Goal: Find specific page/section: Find specific page/section

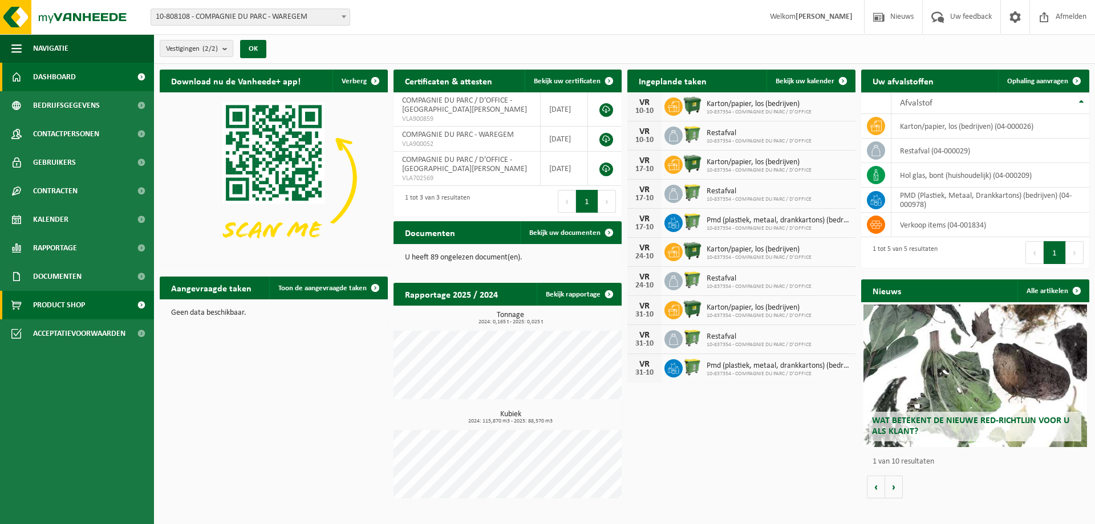
click at [78, 310] on span "Product Shop" at bounding box center [59, 305] width 52 height 29
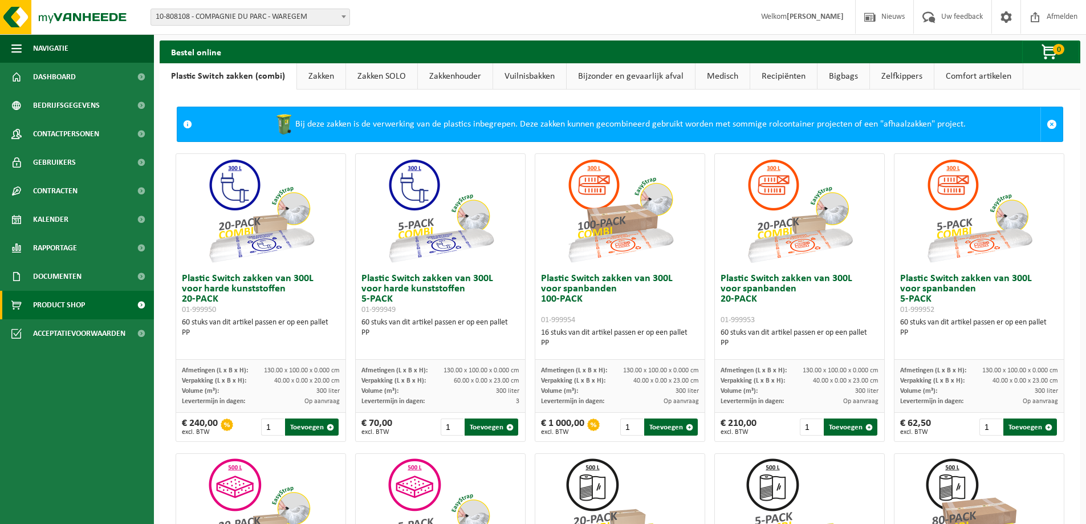
click at [547, 78] on link "Vuilnisbakken" at bounding box center [529, 76] width 73 height 26
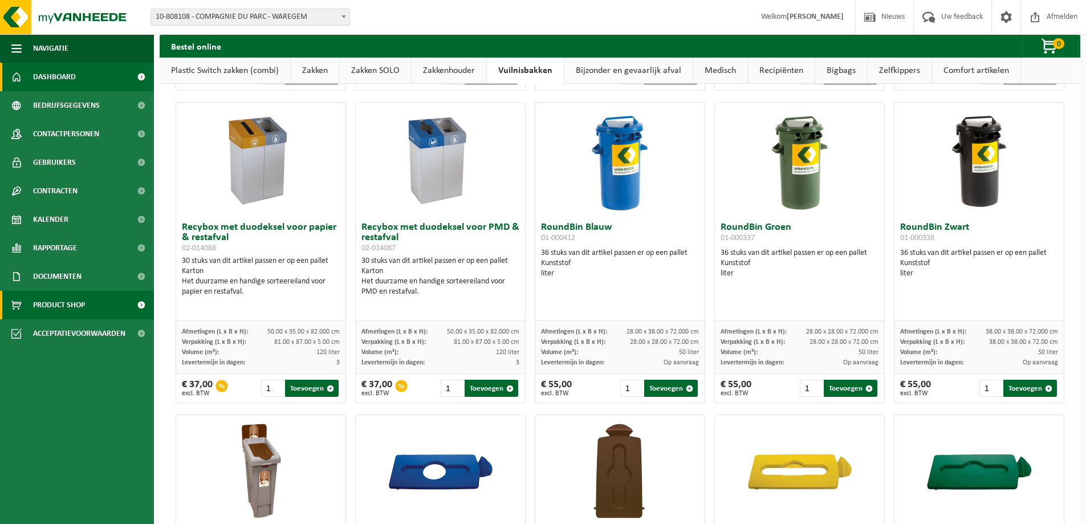
scroll to position [619, 0]
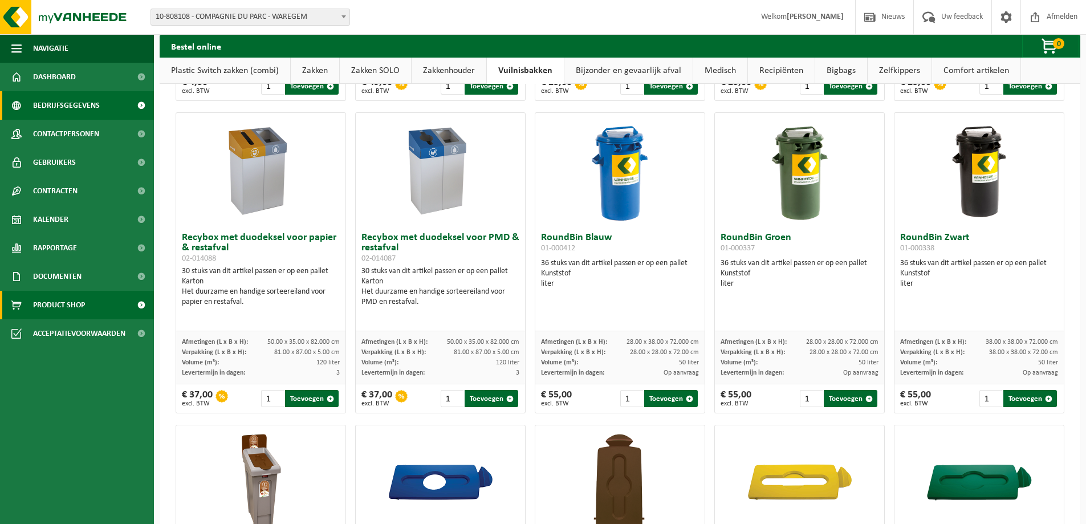
click at [50, 93] on span "Bedrijfsgegevens" at bounding box center [66, 105] width 67 height 29
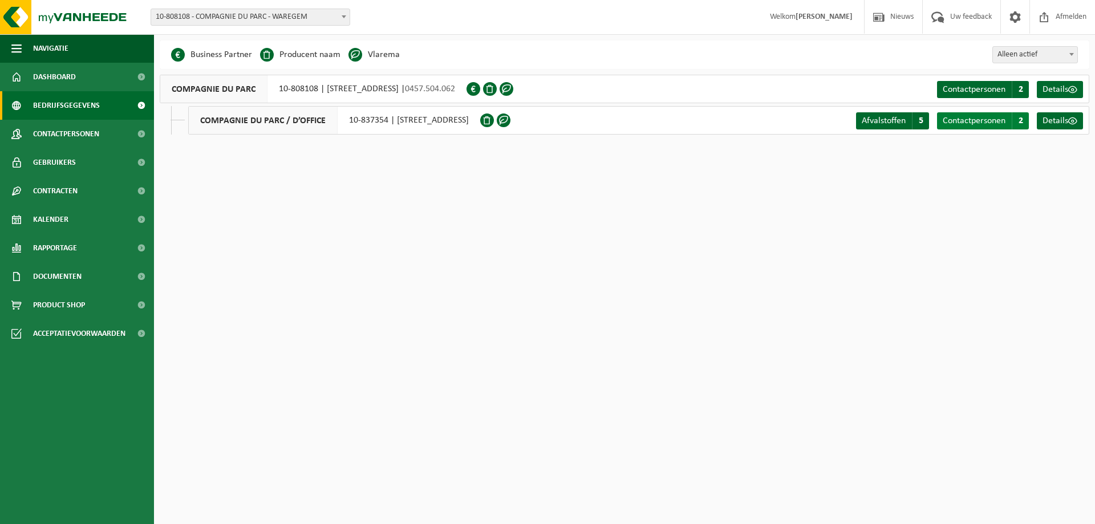
click at [976, 117] on span "Contactpersonen" at bounding box center [973, 120] width 63 height 9
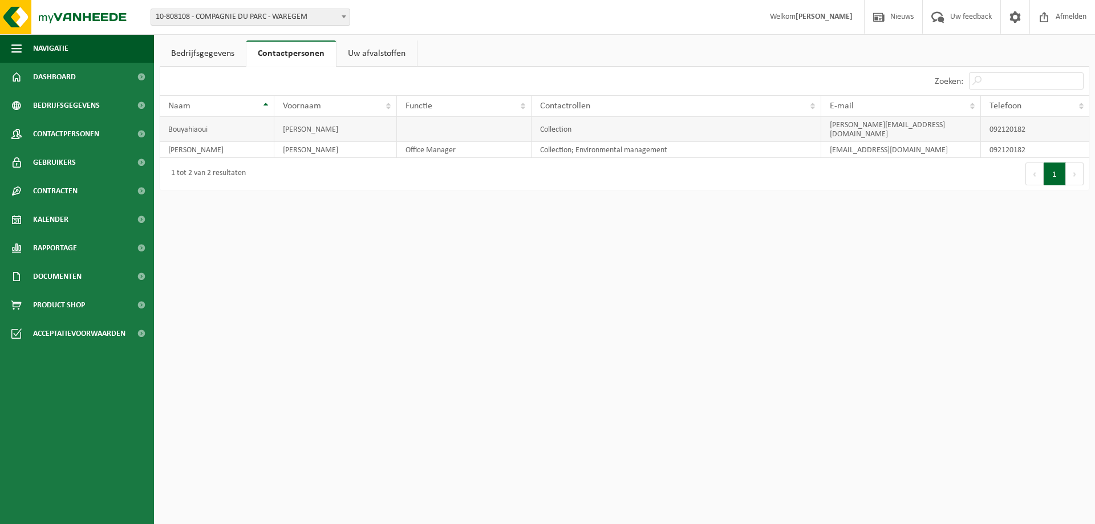
click at [221, 125] on td "Bouyahiaoui" at bounding box center [217, 129] width 115 height 25
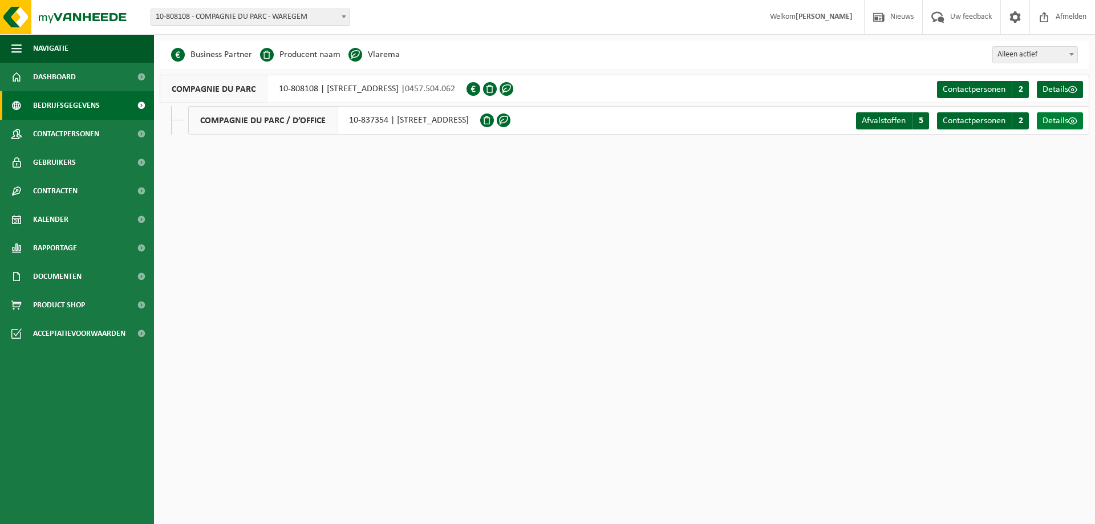
click at [1059, 118] on span "Details" at bounding box center [1055, 120] width 26 height 9
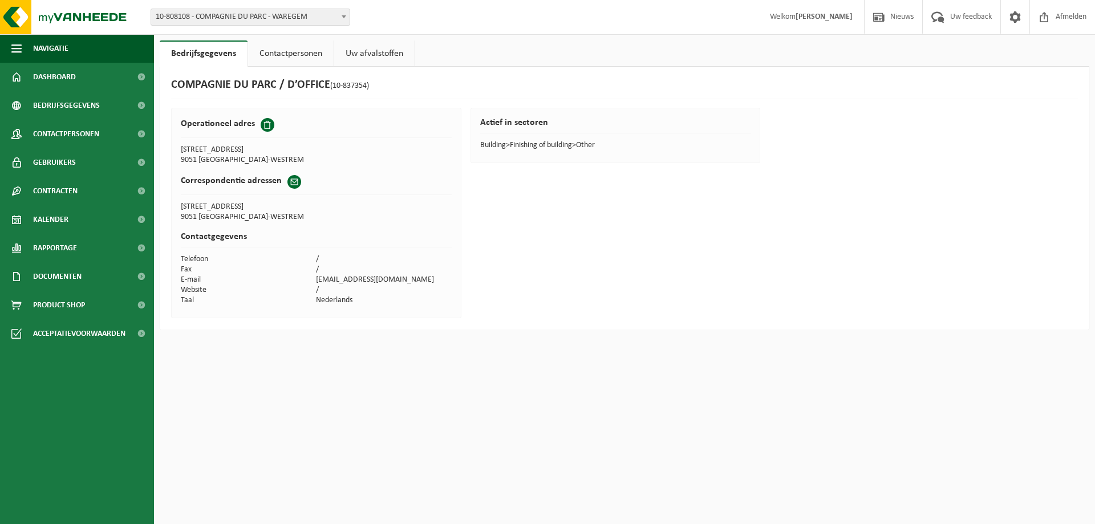
click at [294, 185] on span at bounding box center [294, 182] width 14 height 14
click at [362, 212] on td "POORTAKKERSTRAAT 93" at bounding box center [316, 207] width 271 height 10
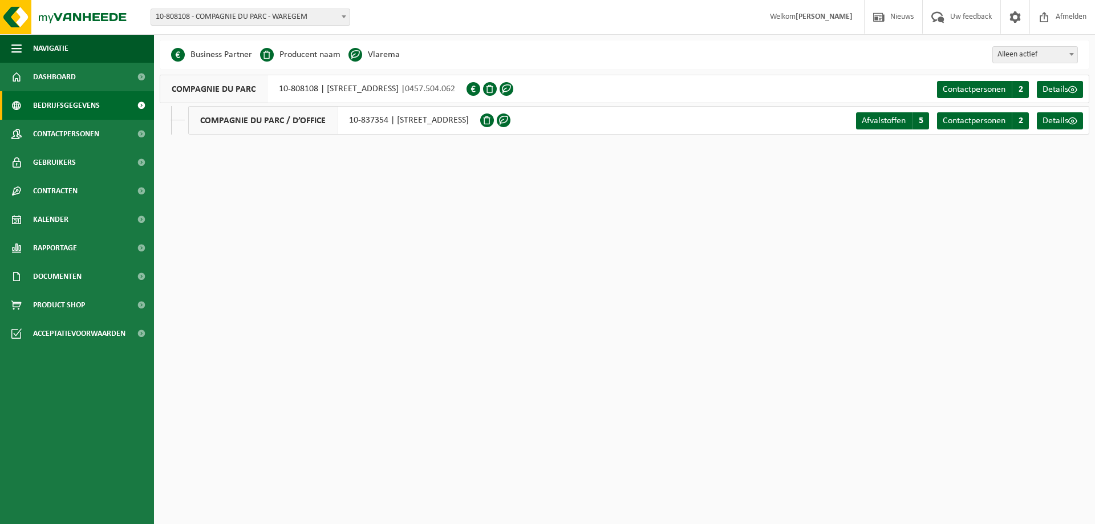
click at [275, 124] on span "COMPAGNIE DU PARC / D’OFFICE" at bounding box center [263, 120] width 149 height 27
